Goal: Information Seeking & Learning: Find specific page/section

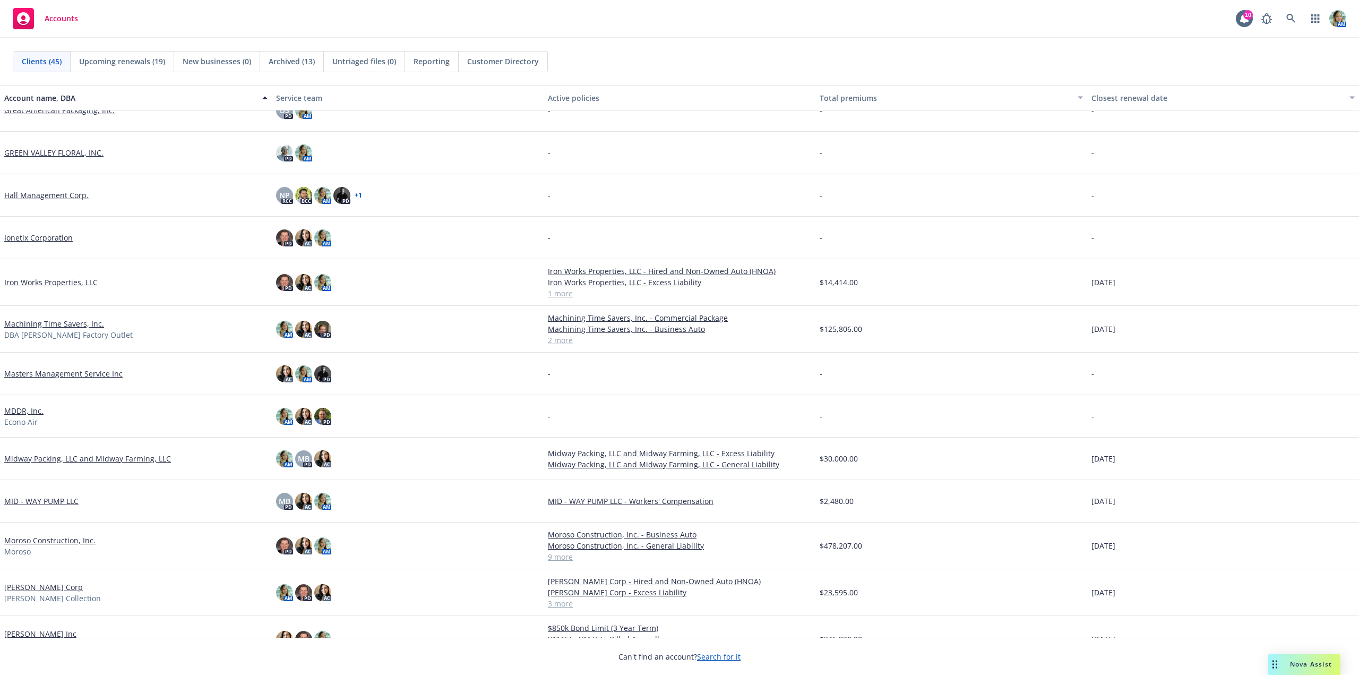
scroll to position [743, 0]
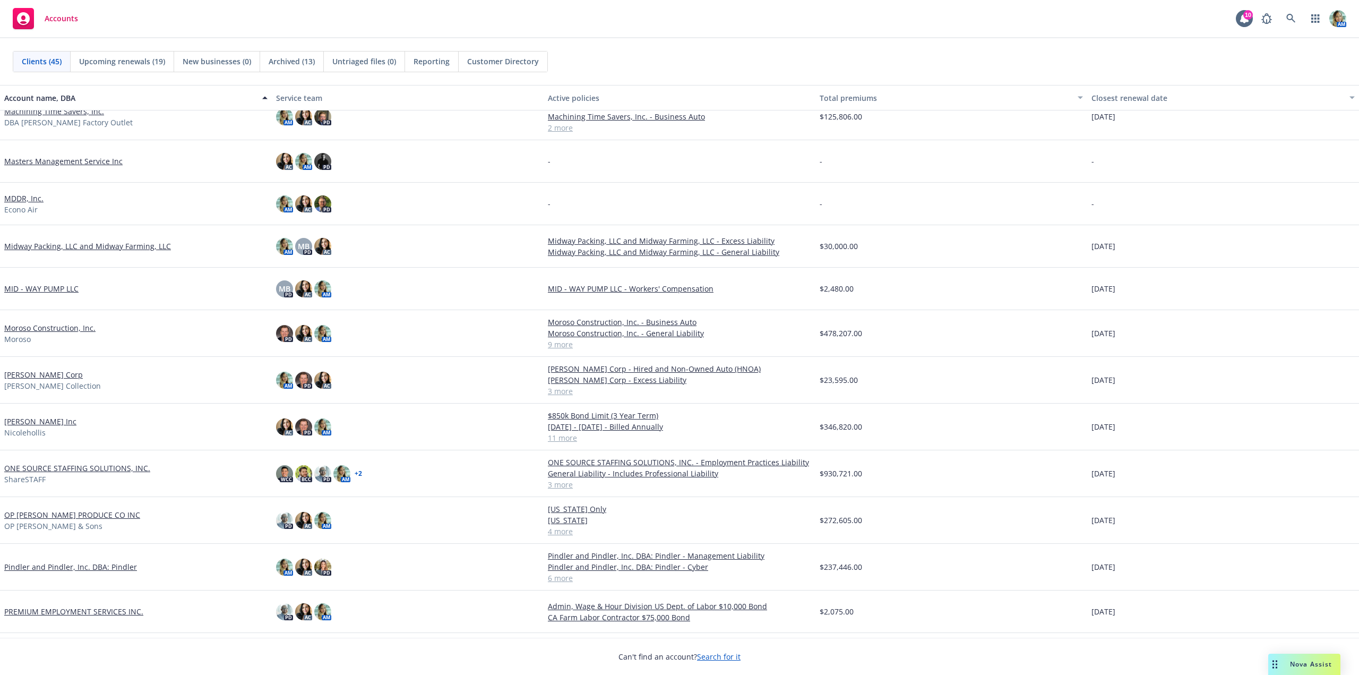
click at [48, 421] on link "[PERSON_NAME] Inc" at bounding box center [40, 421] width 72 height 11
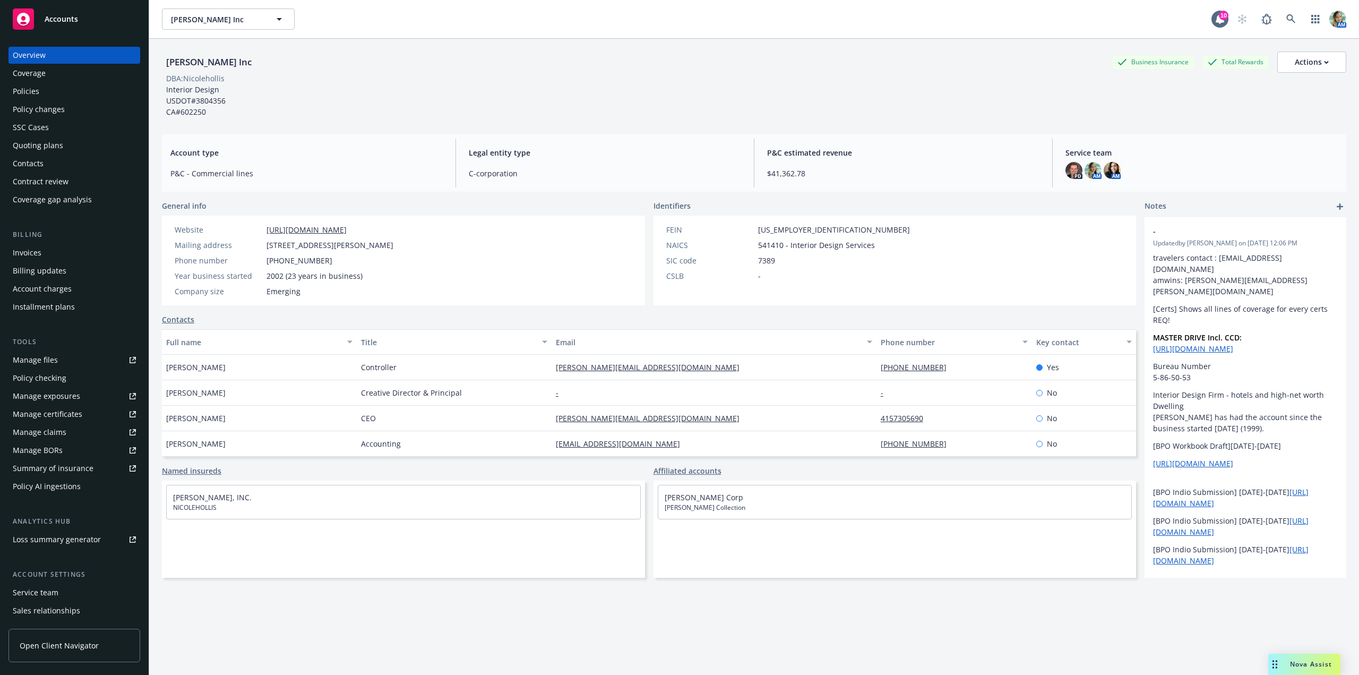
click at [61, 417] on div "Manage certificates" at bounding box center [48, 414] width 70 height 17
click at [51, 101] on div "Policy changes" at bounding box center [39, 109] width 52 height 17
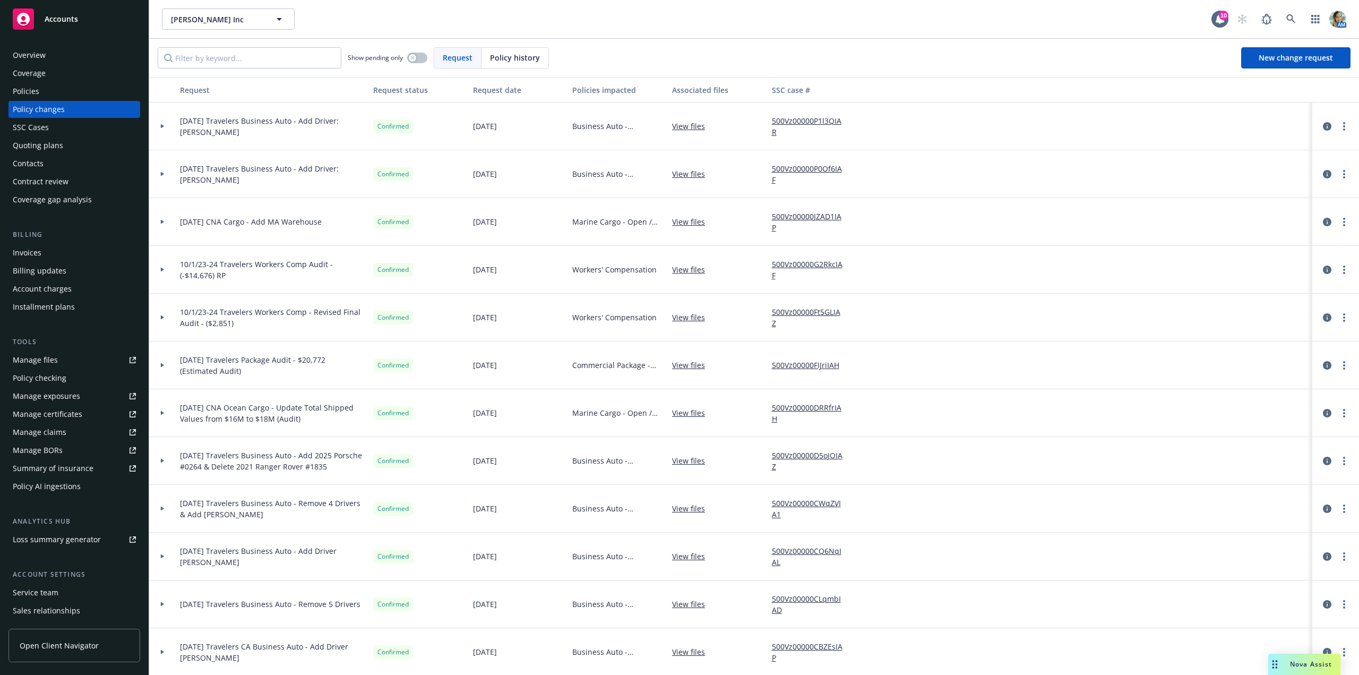
click at [61, 93] on div "Policies" at bounding box center [74, 91] width 123 height 17
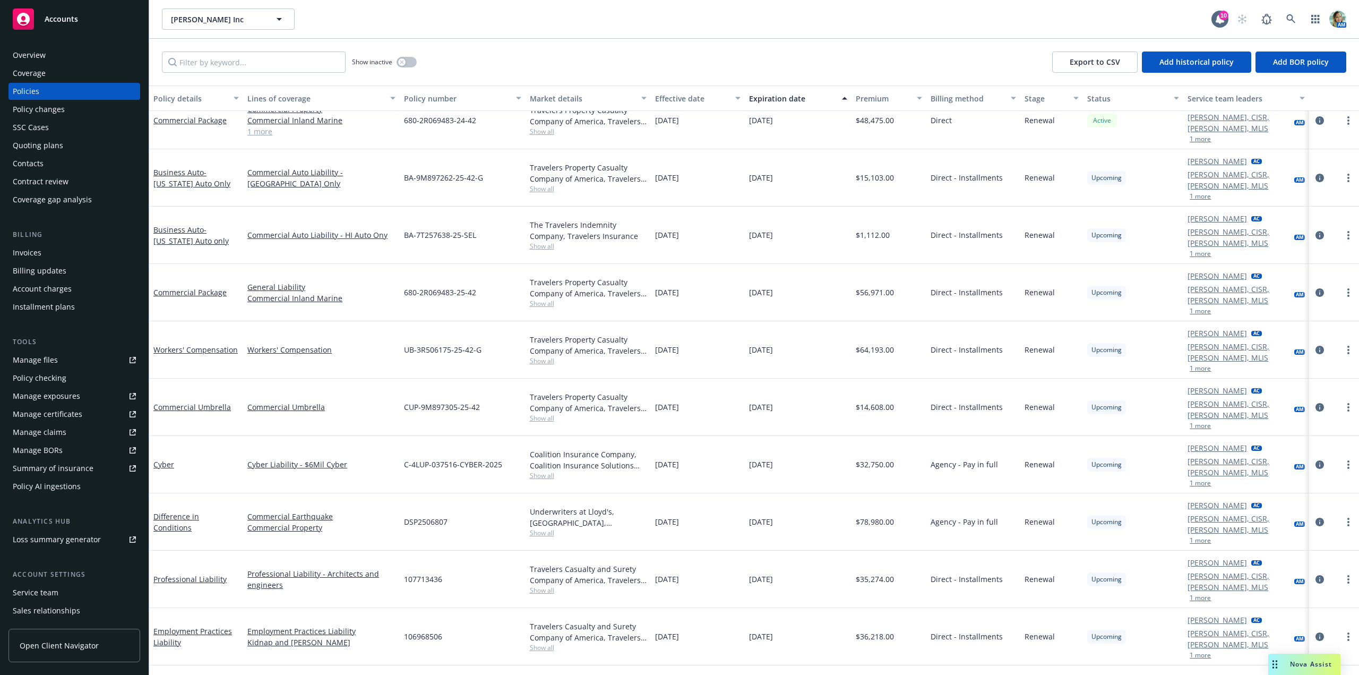
scroll to position [452, 0]
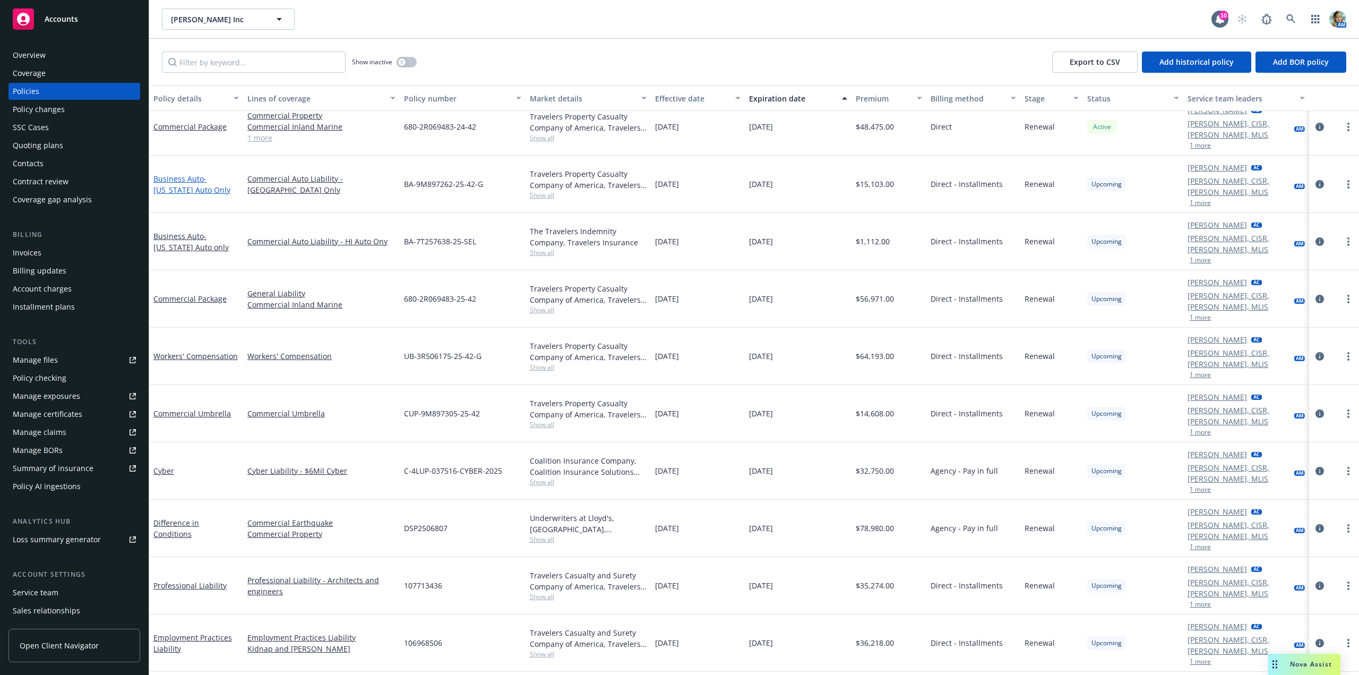
click at [210, 174] on span "- California Auto Only" at bounding box center [191, 184] width 77 height 21
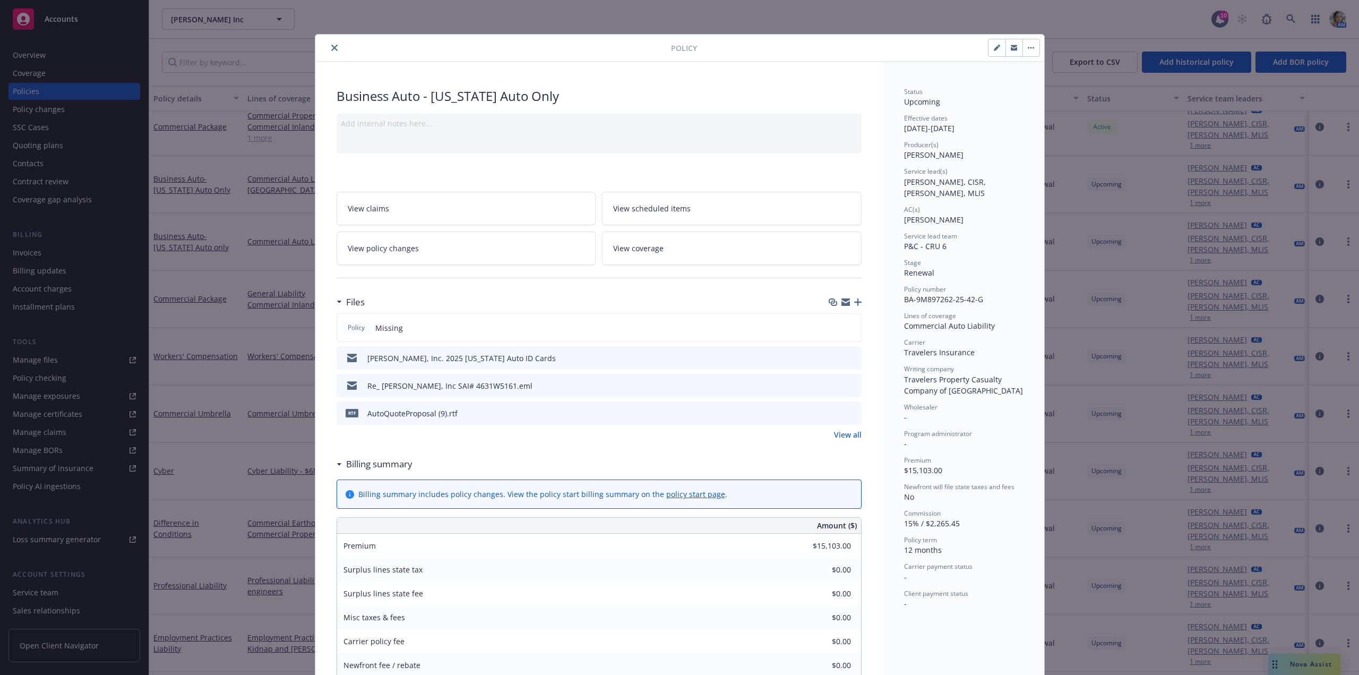
click at [849, 411] on icon "preview file" at bounding box center [852, 412] width 10 height 7
click at [988, 47] on button "button" at bounding box center [996, 47] width 17 height 17
select select "RENEWAL"
select select "12"
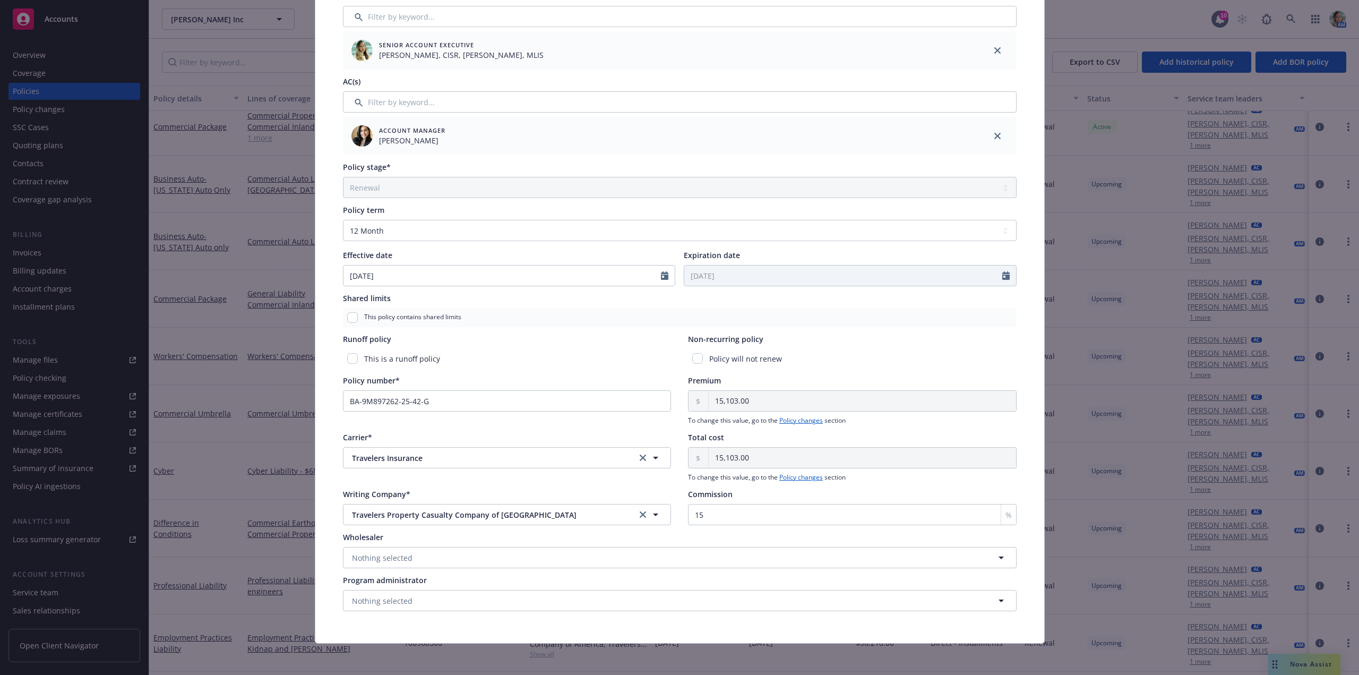
scroll to position [237, 0]
click at [643, 512] on link "clear selection" at bounding box center [643, 511] width 13 height 13
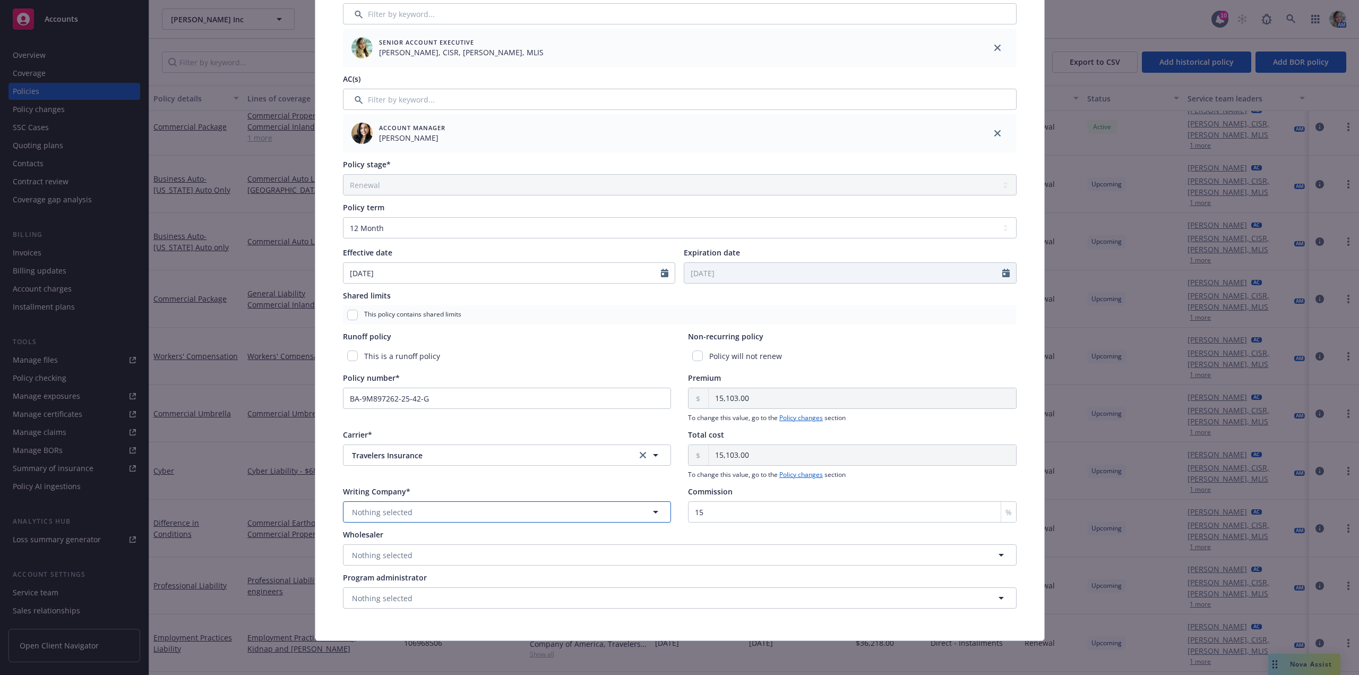
click at [558, 510] on button "Nothing selected" at bounding box center [507, 511] width 329 height 21
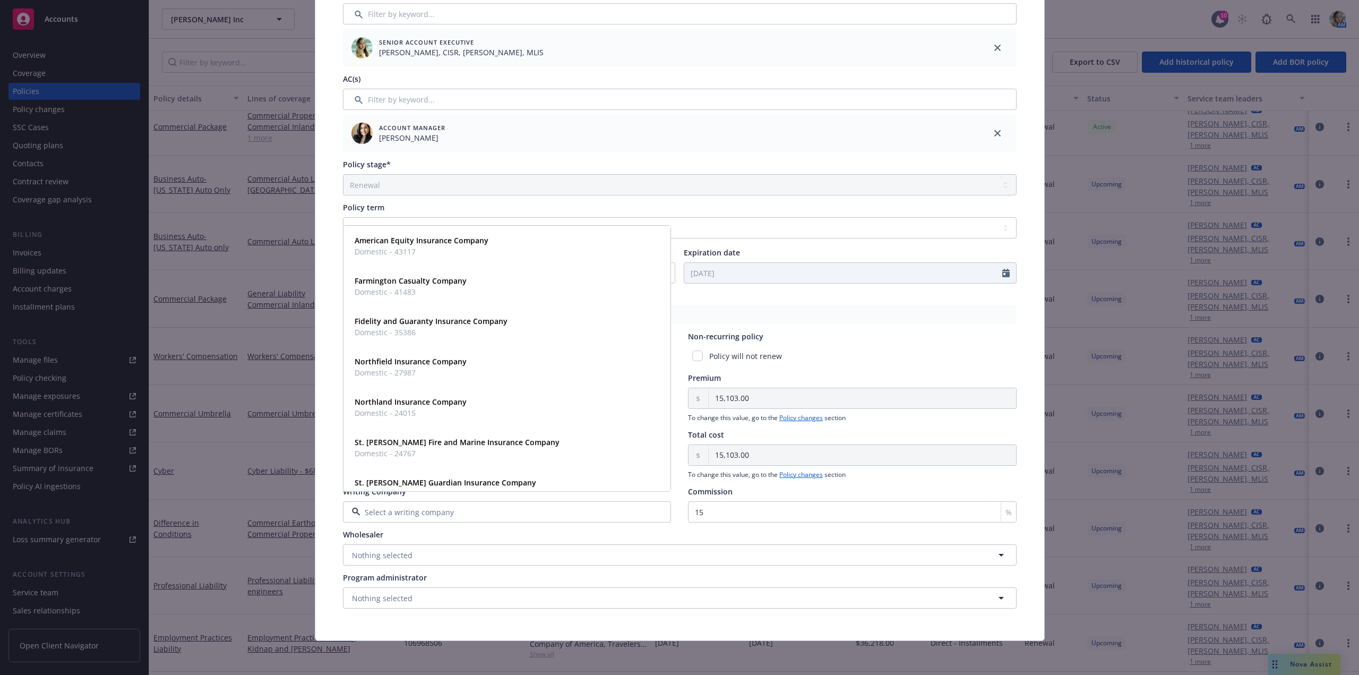
paste input "TRAVELERS CASUALTY INSURANCE COMPANY OF AMERICA"
type input "TRAVELERS CASUALTY INSURANCE COMPANY OF AMERICA"
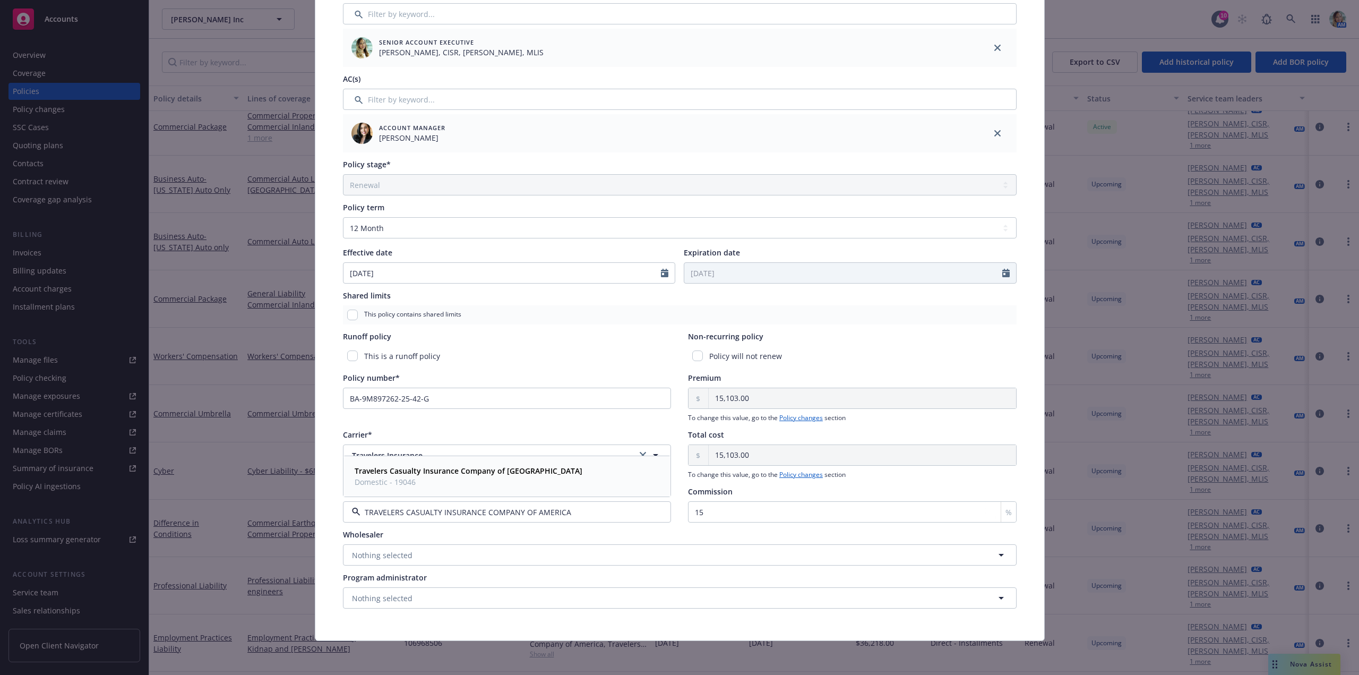
click at [487, 474] on strong "Travelers Casualty Insurance Company of America" at bounding box center [469, 471] width 228 height 10
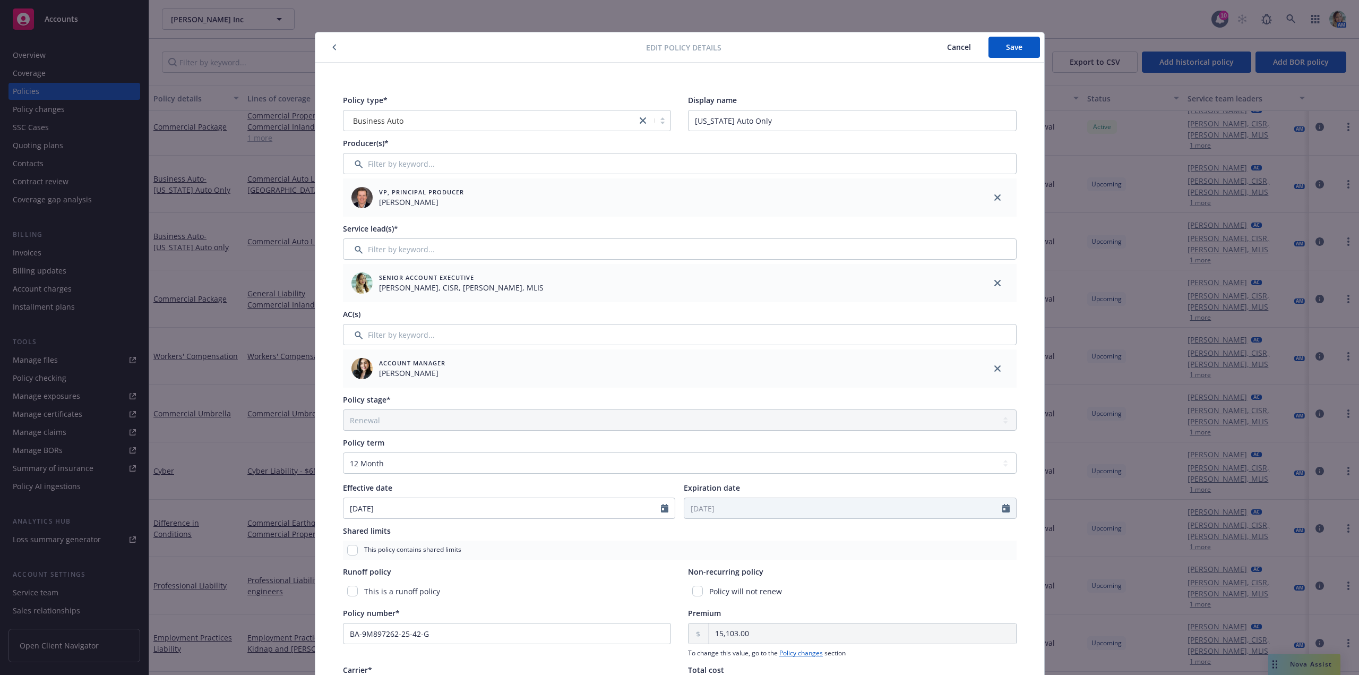
scroll to position [0, 0]
click at [1029, 58] on button "Save" at bounding box center [1013, 49] width 51 height 21
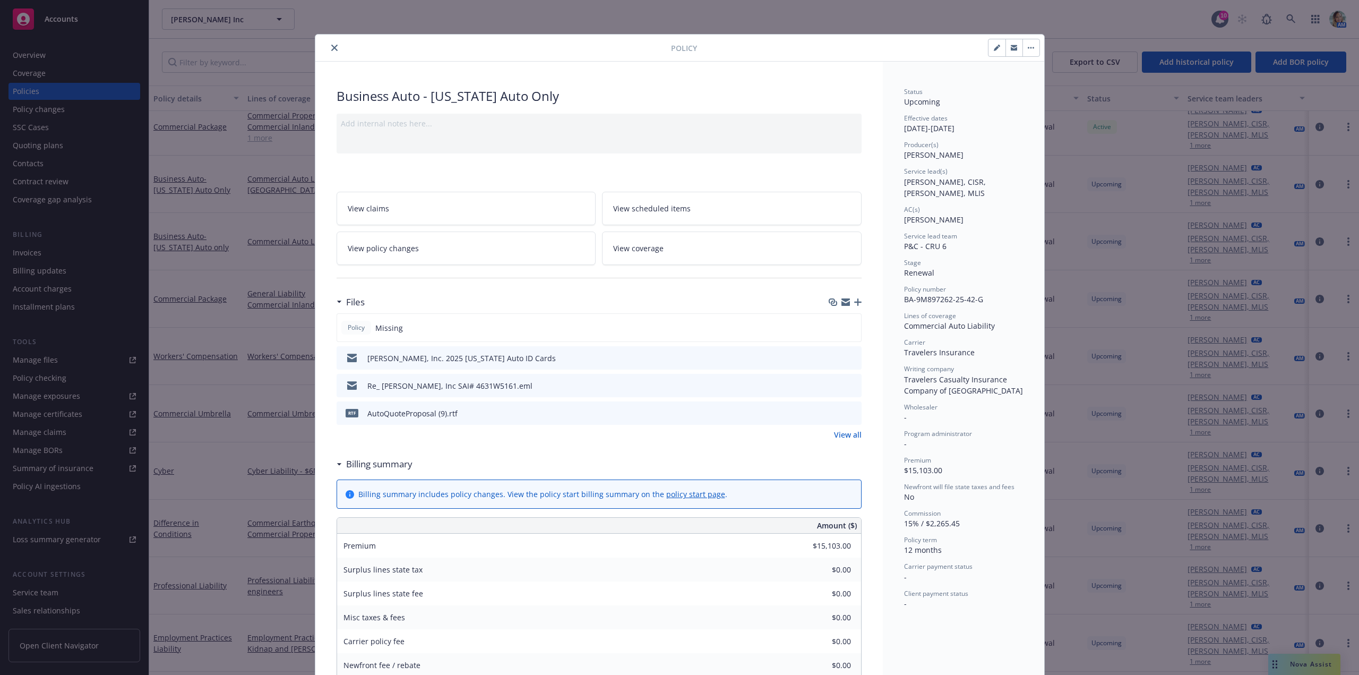
click at [331, 47] on icon "close" at bounding box center [334, 48] width 6 height 6
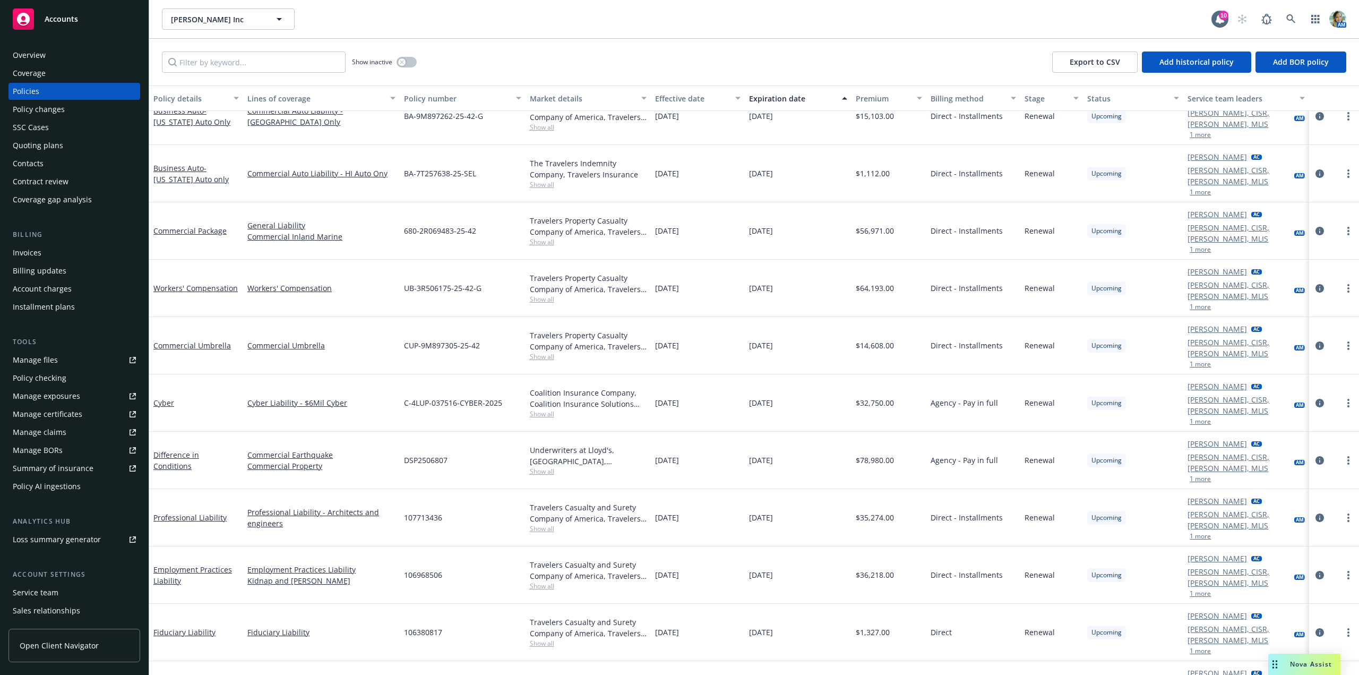
scroll to position [505, 0]
click at [203, 226] on link "Commercial Package" at bounding box center [189, 231] width 73 height 10
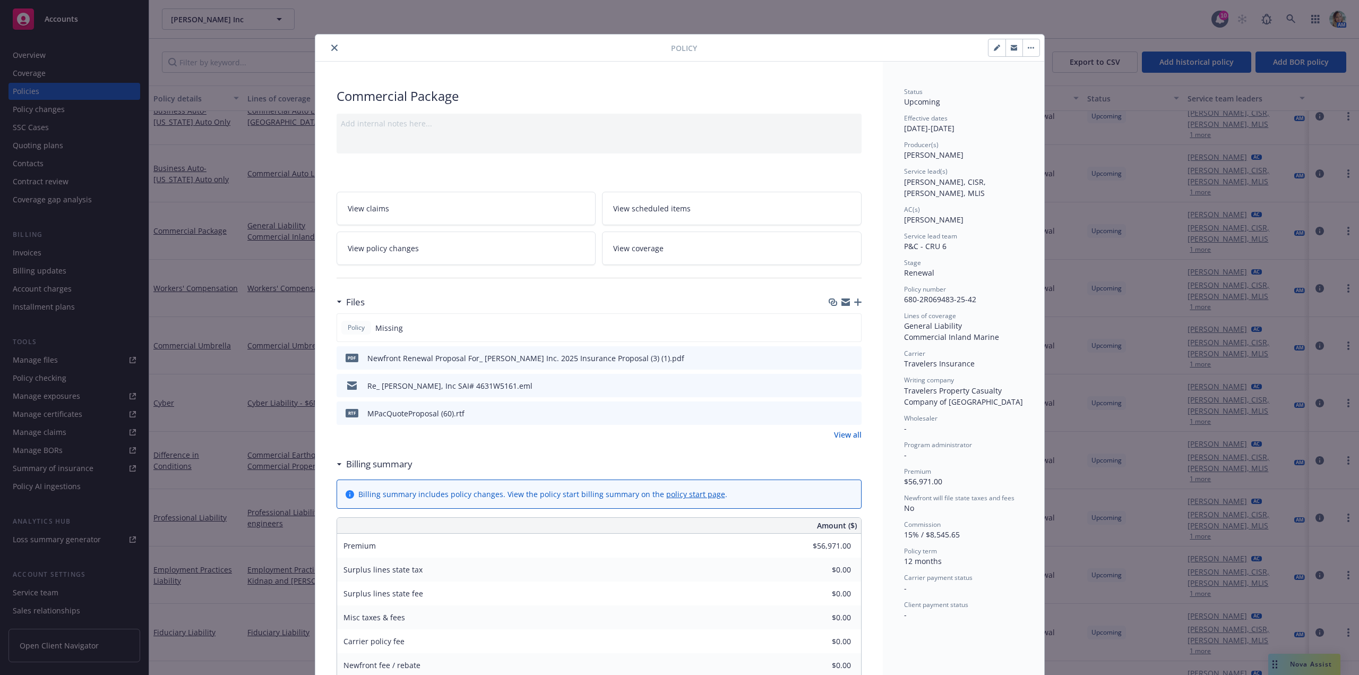
click at [848, 412] on icon "preview file" at bounding box center [852, 412] width 10 height 7
click at [334, 44] on button "close" at bounding box center [334, 47] width 13 height 13
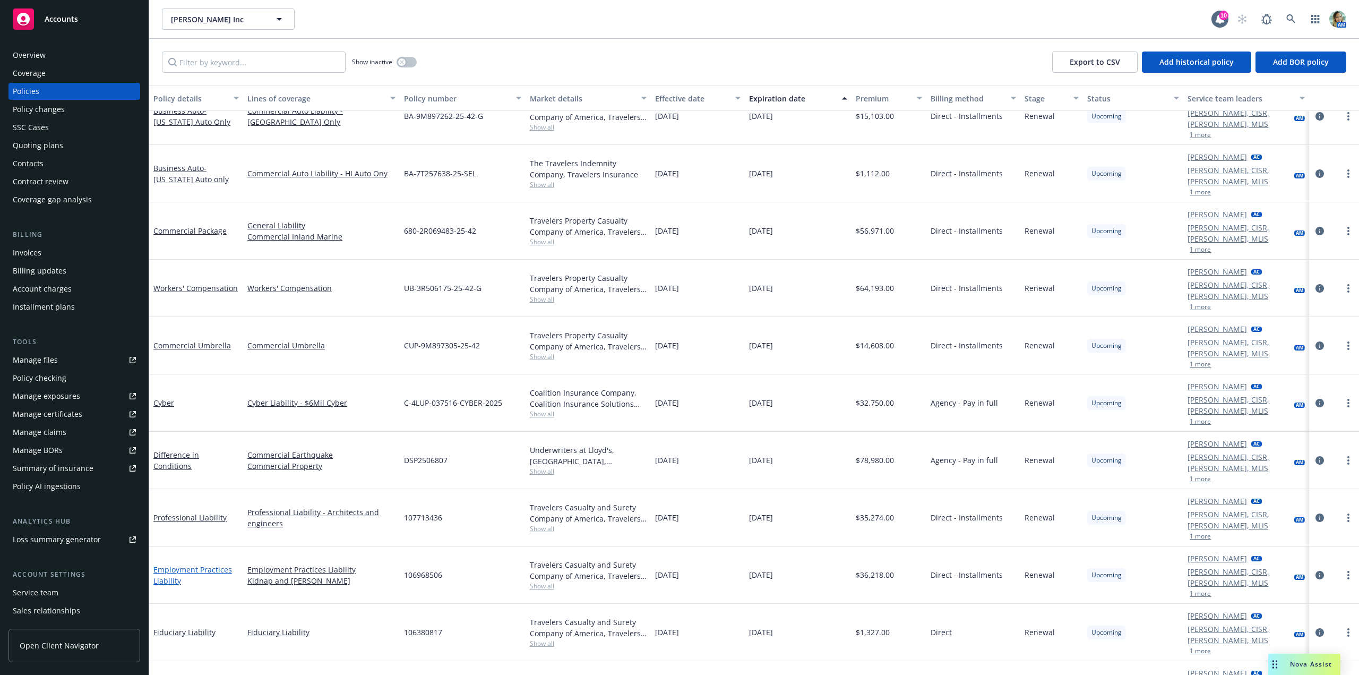
click at [218, 564] on link "Employment Practices Liability" at bounding box center [192, 574] width 79 height 21
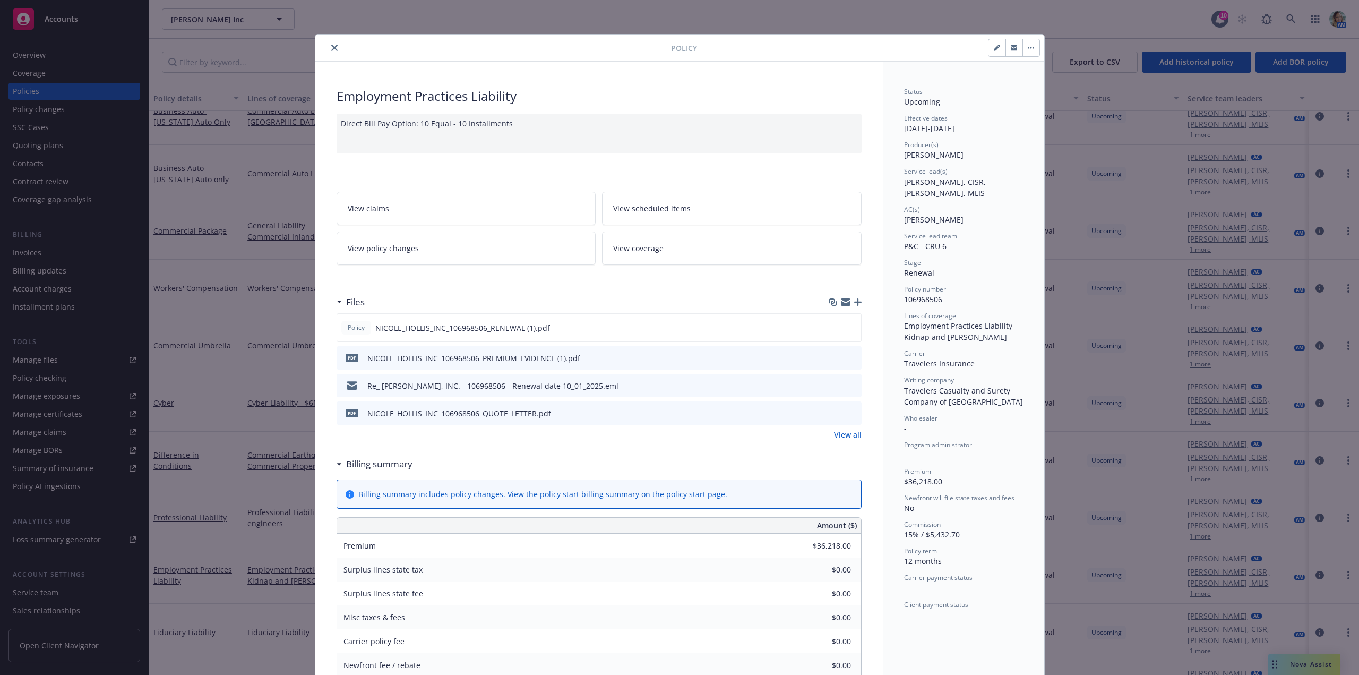
click at [848, 414] on icon "preview file" at bounding box center [852, 412] width 10 height 7
click at [333, 47] on button "close" at bounding box center [334, 47] width 13 height 13
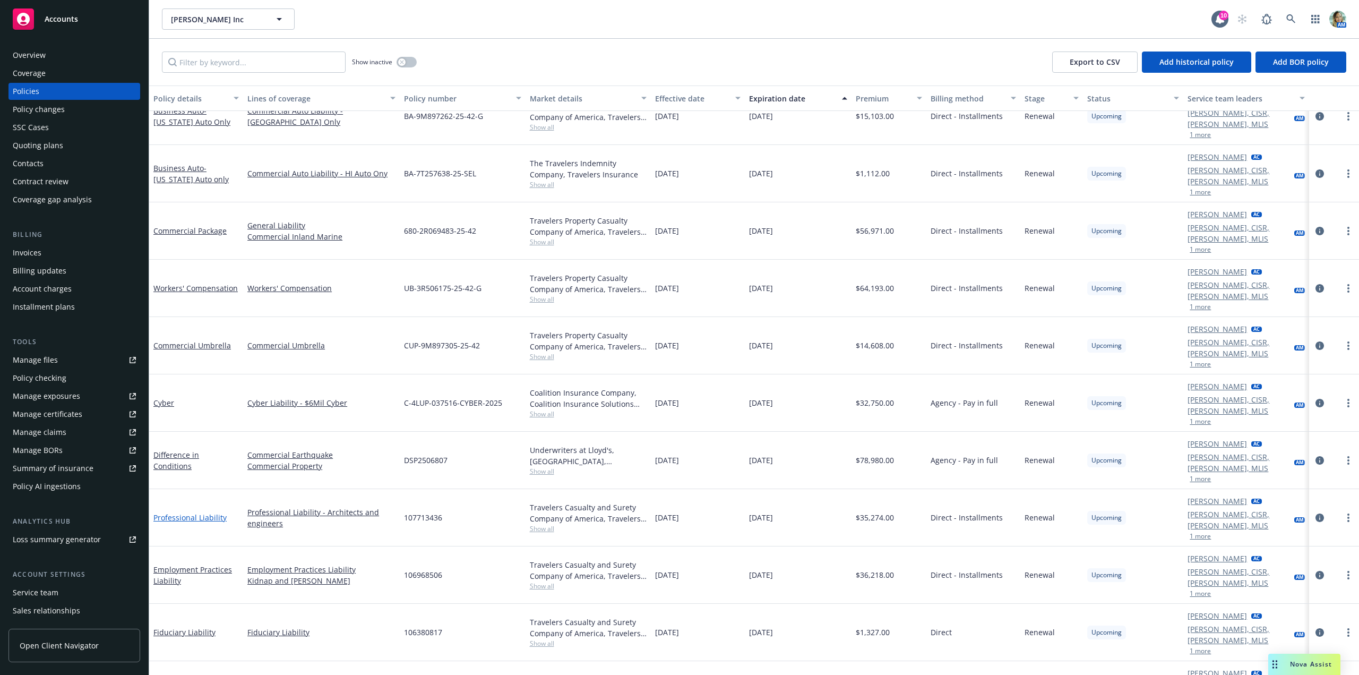
click at [182, 512] on link "Professional Liability" at bounding box center [189, 517] width 73 height 10
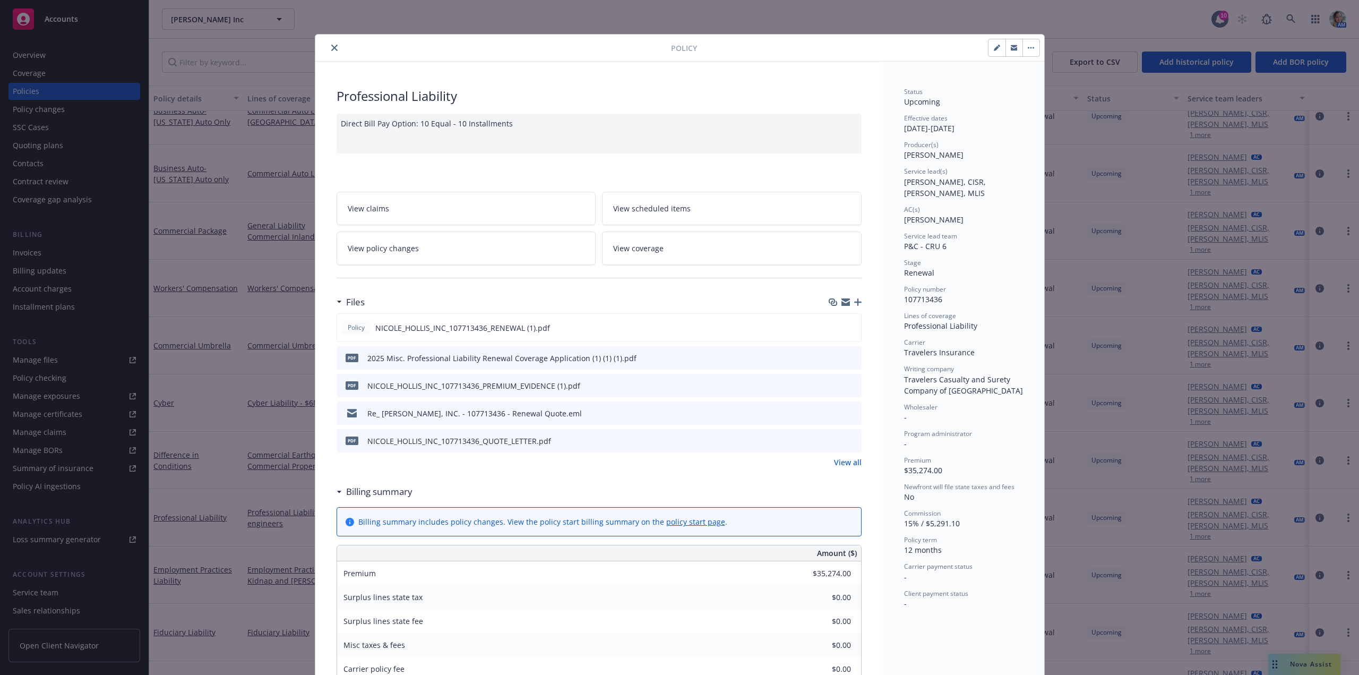
click at [848, 439] on icon "preview file" at bounding box center [852, 439] width 10 height 7
click at [331, 45] on icon "close" at bounding box center [334, 48] width 6 height 6
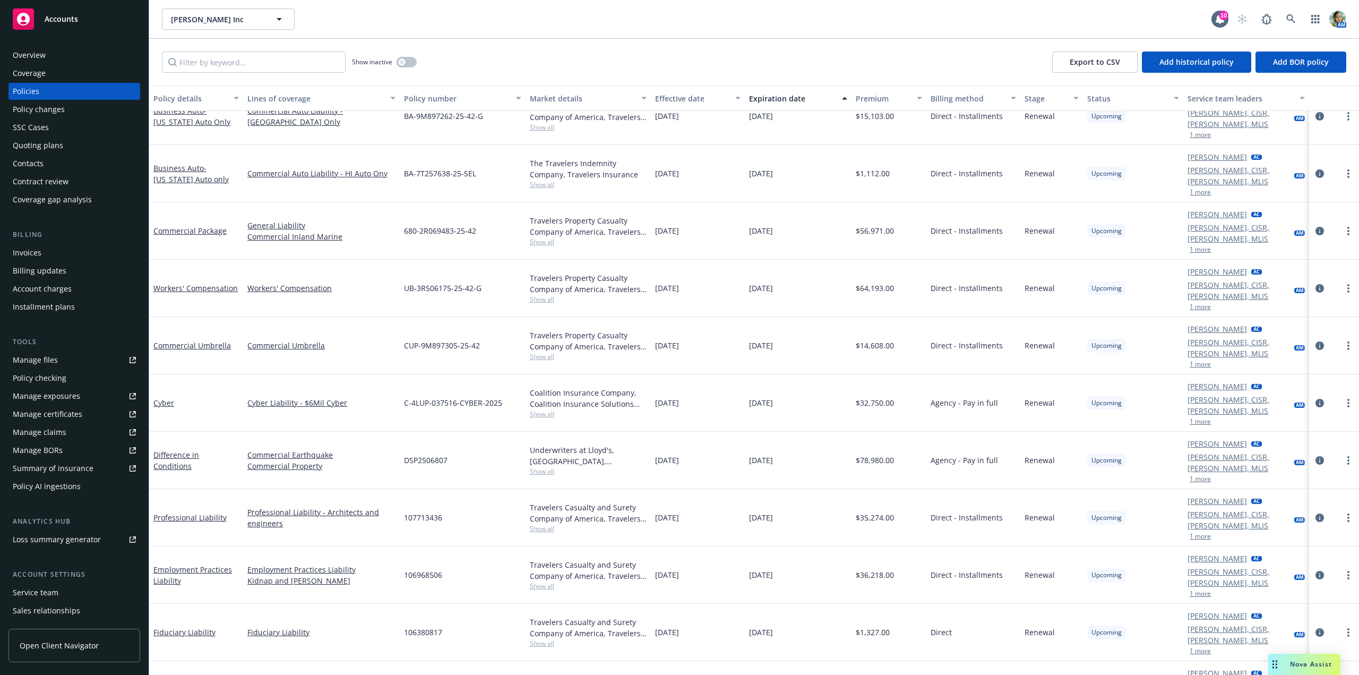
click at [43, 58] on div "Overview" at bounding box center [29, 55] width 33 height 17
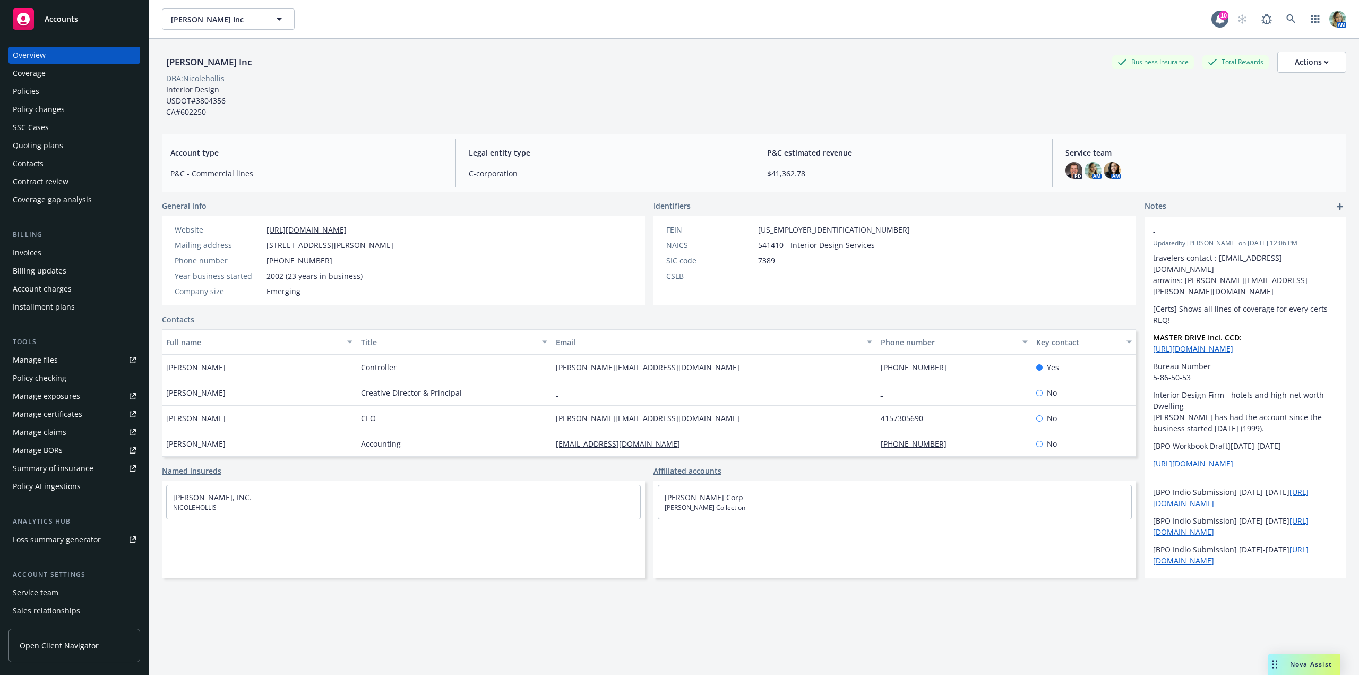
click at [45, 91] on div "Policies" at bounding box center [74, 91] width 123 height 17
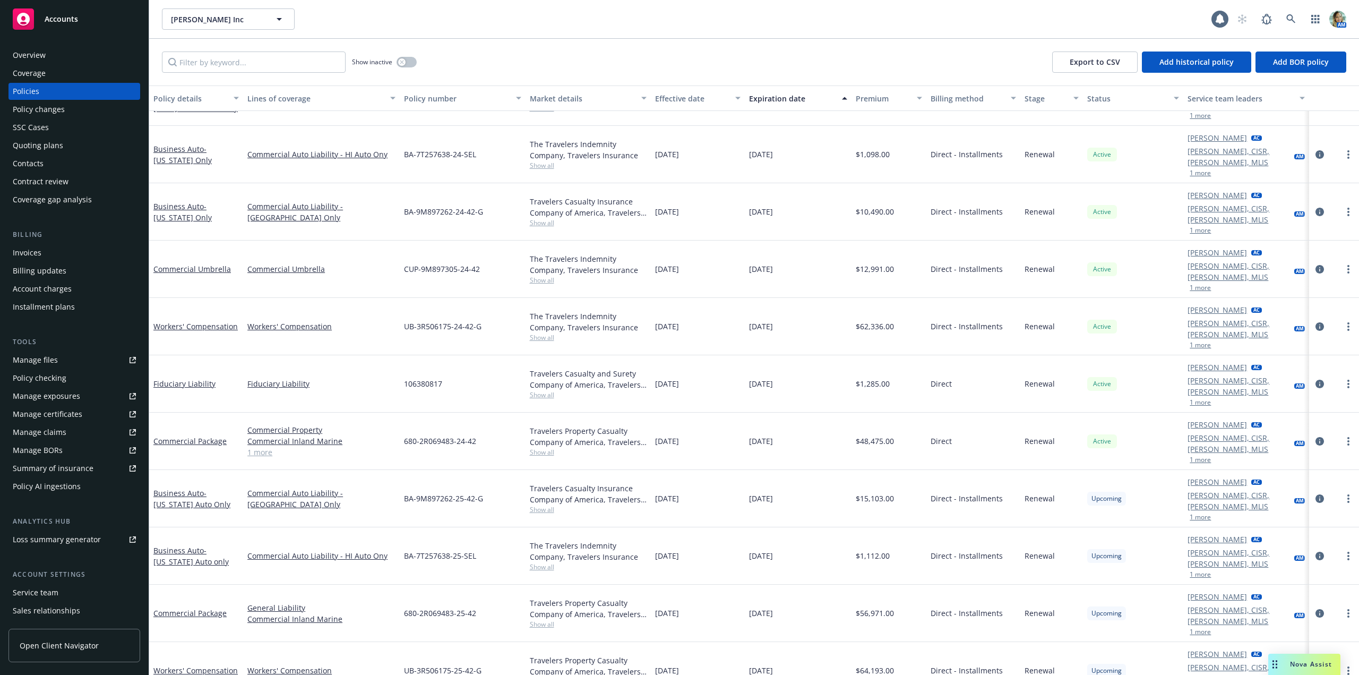
scroll to position [372, 0]
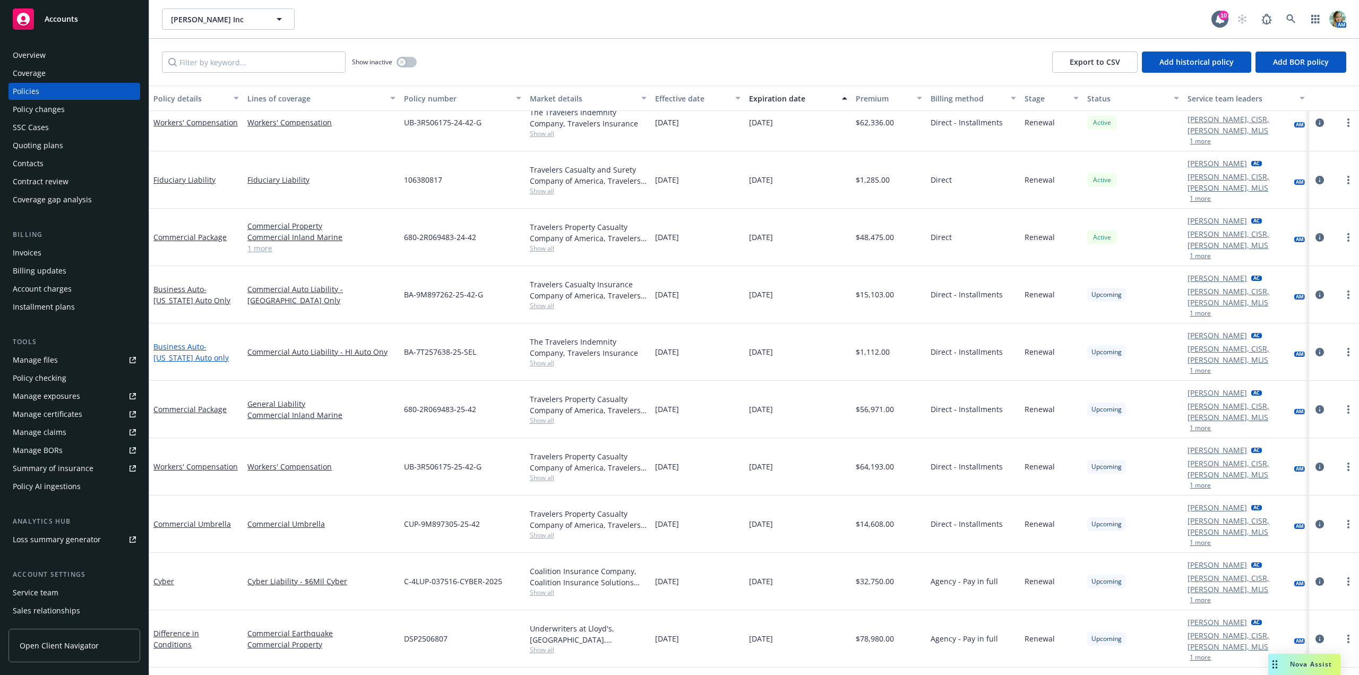
click at [216, 341] on span "- Hawaii Auto only" at bounding box center [190, 351] width 75 height 21
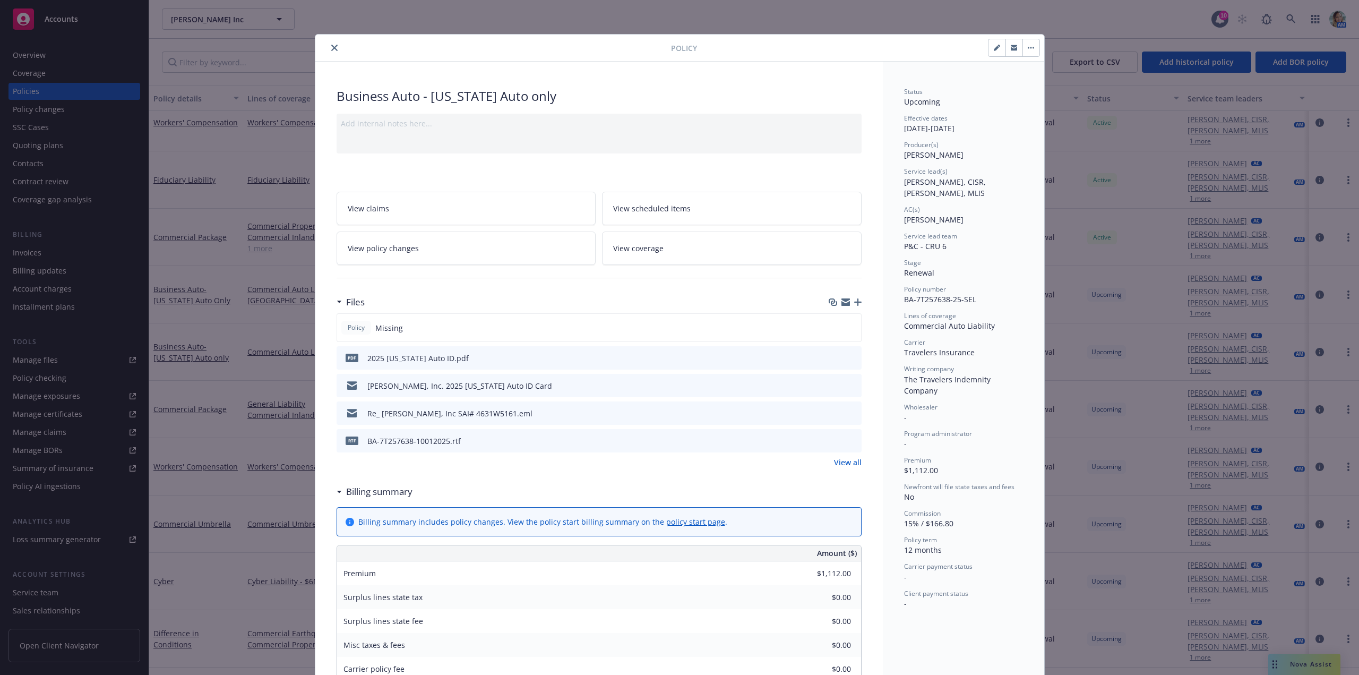
click at [850, 458] on link "View all" at bounding box center [848, 462] width 28 height 11
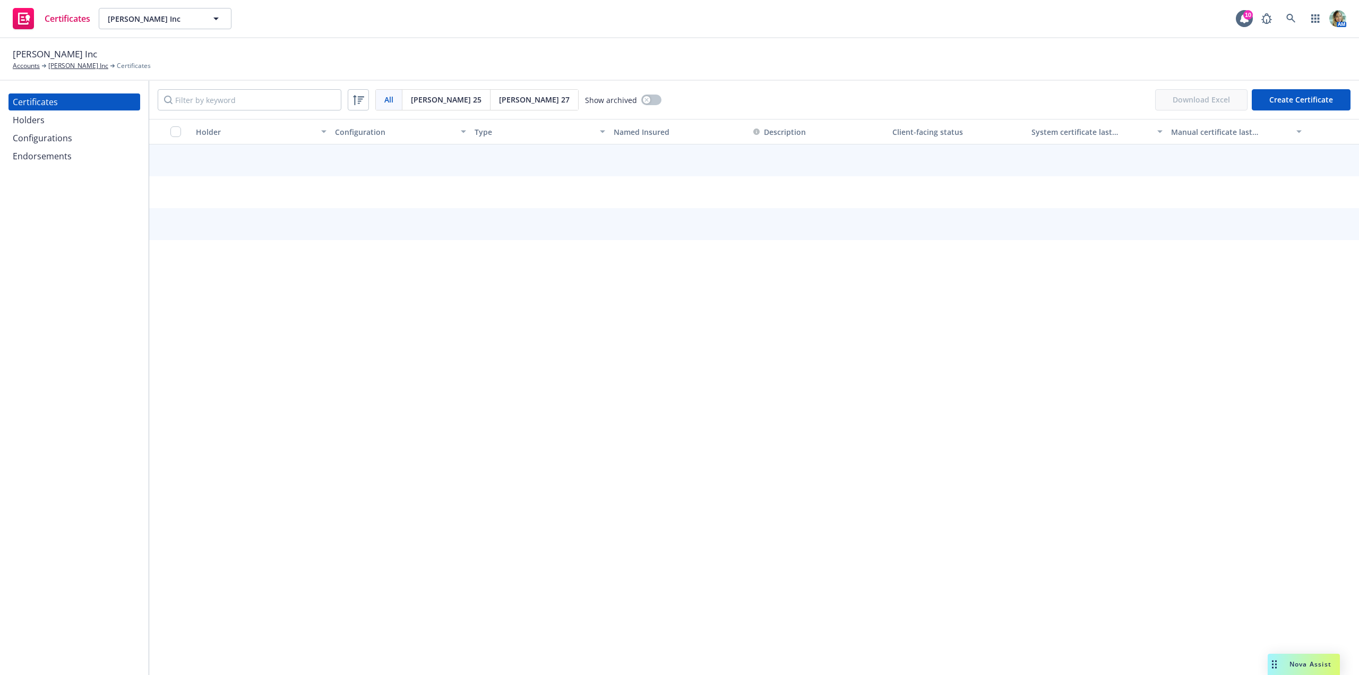
drag, startPoint x: 0, startPoint y: 0, endPoint x: 50, endPoint y: 126, distance: 135.8
click at [50, 126] on div "Holders" at bounding box center [74, 119] width 123 height 17
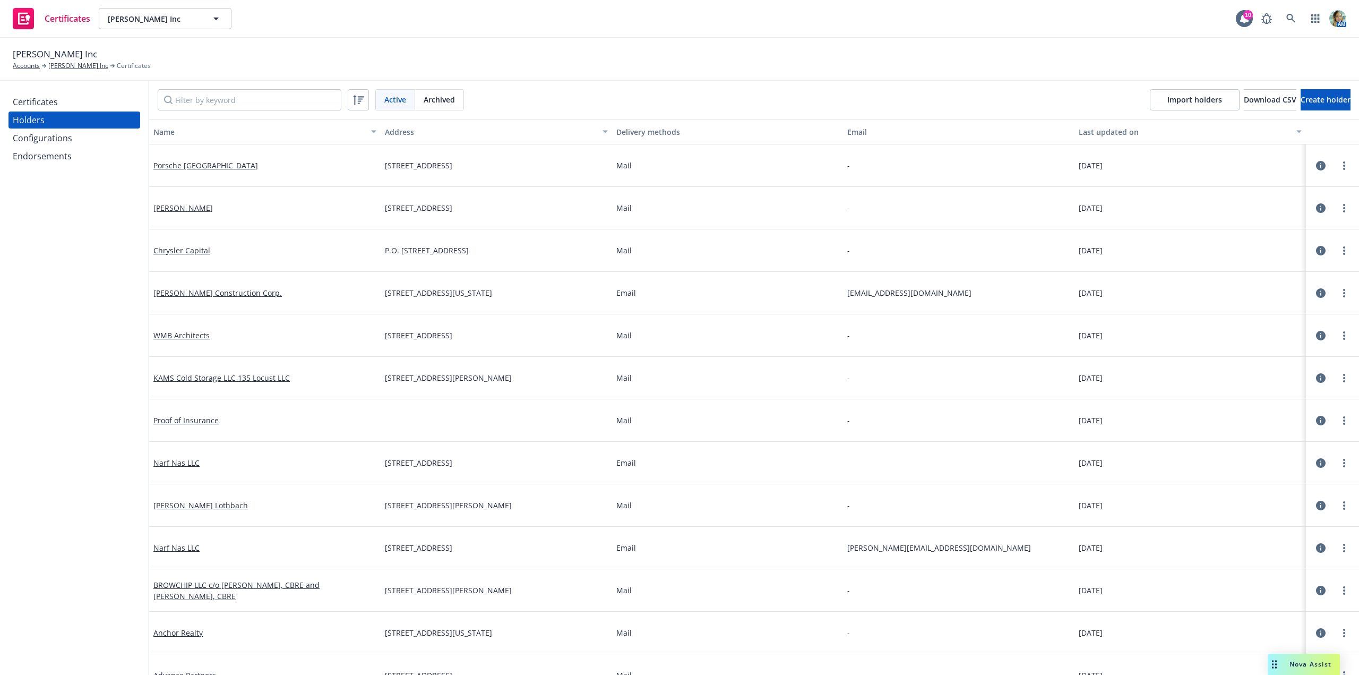
click at [49, 111] on div "Certificates Holders Configurations Endorsements" at bounding box center [74, 128] width 132 height 71
click at [50, 108] on div "Certificates" at bounding box center [35, 101] width 45 height 17
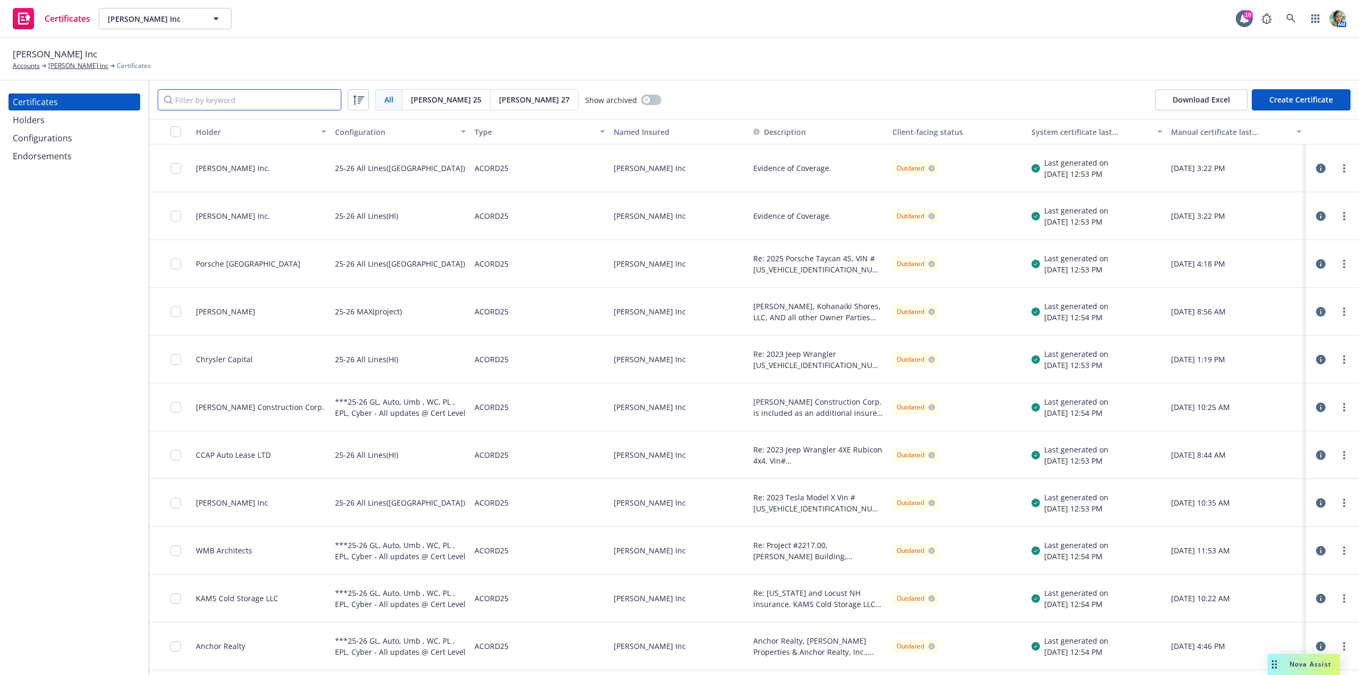
click at [257, 100] on input "Filter by keyword" at bounding box center [250, 99] width 184 height 21
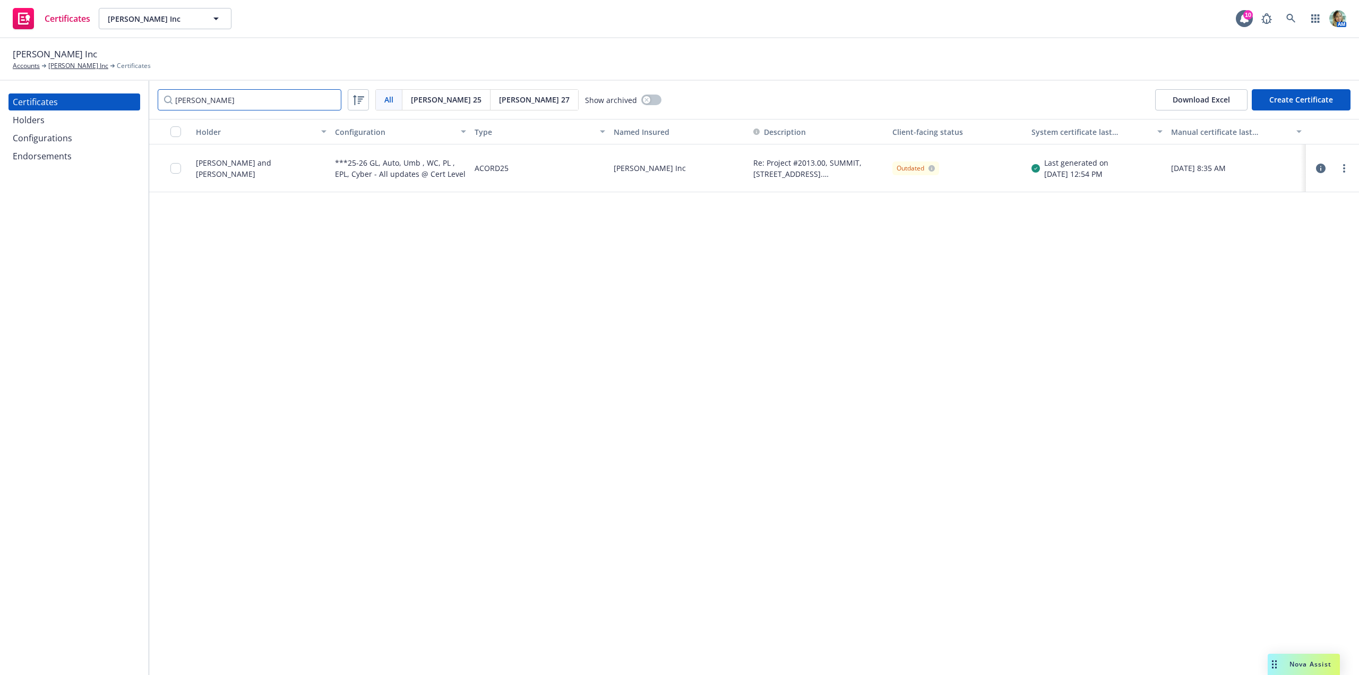
type input "beth"
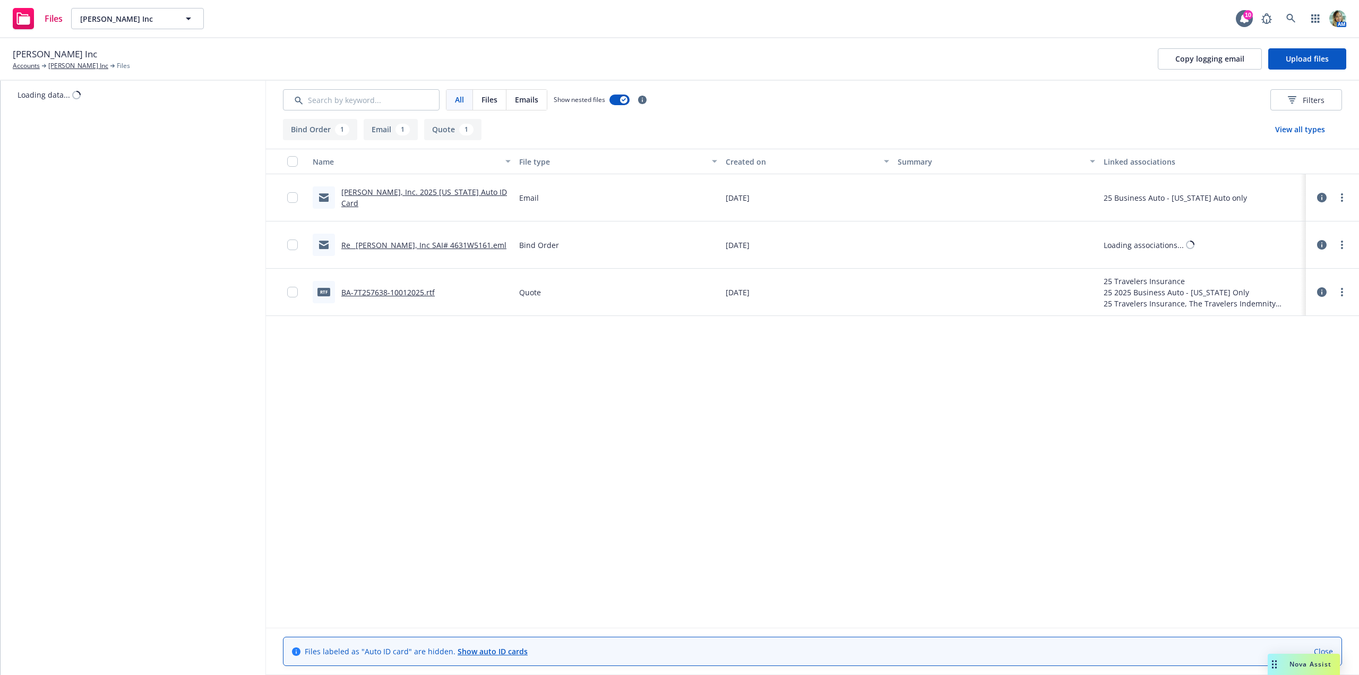
click at [431, 300] on div "rtf BA-7T257638-10012025.rtf" at bounding box center [374, 292] width 122 height 22
click at [423, 294] on link "BA-7T257638-10012025.rtf" at bounding box center [387, 292] width 93 height 10
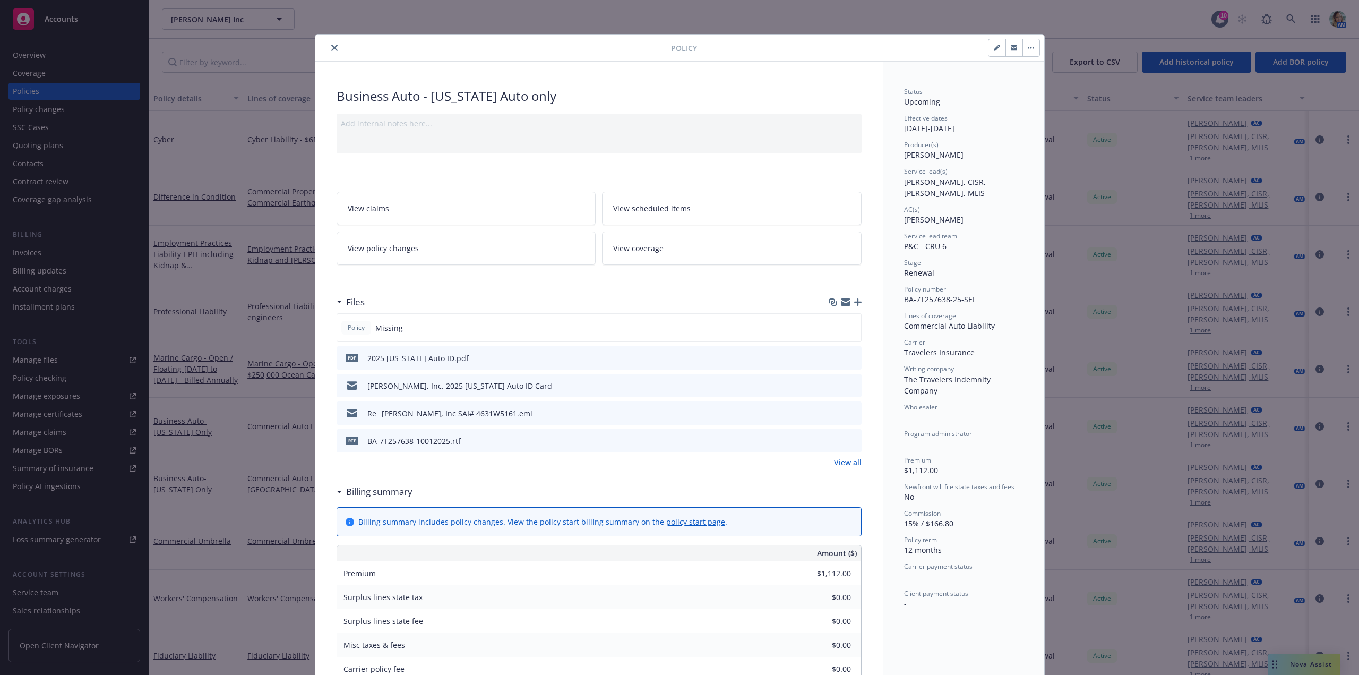
click at [335, 52] on div at bounding box center [495, 47] width 351 height 13
click at [331, 48] on icon "close" at bounding box center [334, 48] width 6 height 6
